Goal: Find specific page/section: Find specific page/section

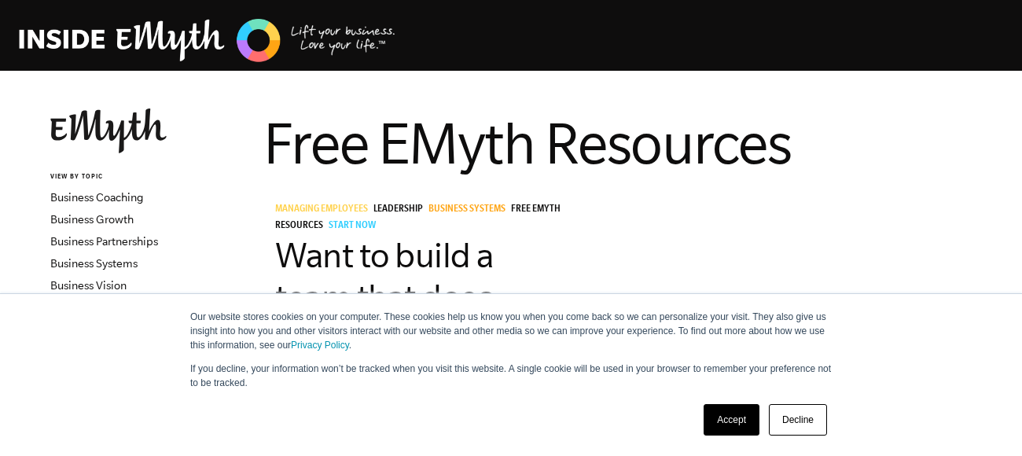
click at [249, 46] on img at bounding box center [207, 41] width 377 height 48
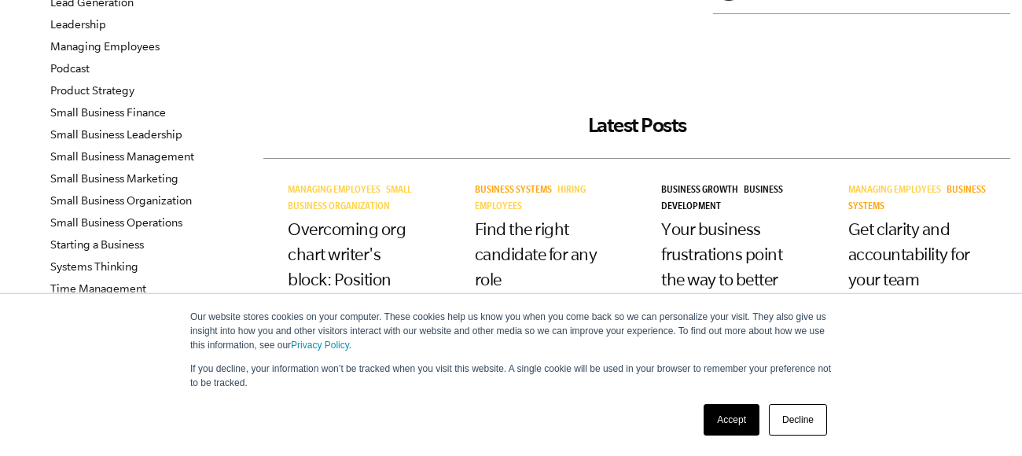
scroll to position [451, 0]
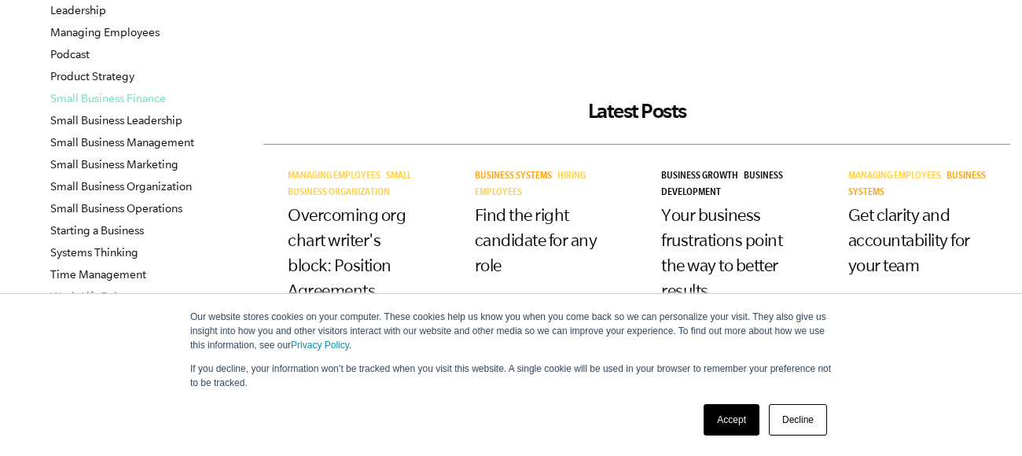
click at [107, 93] on link "Small Business Finance" at bounding box center [108, 98] width 116 height 13
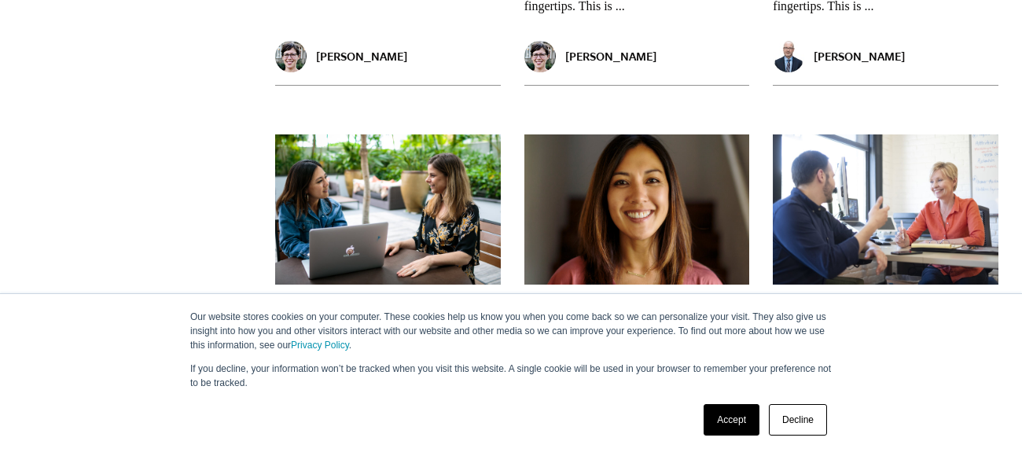
scroll to position [3009, 0]
